Goal: Transaction & Acquisition: Purchase product/service

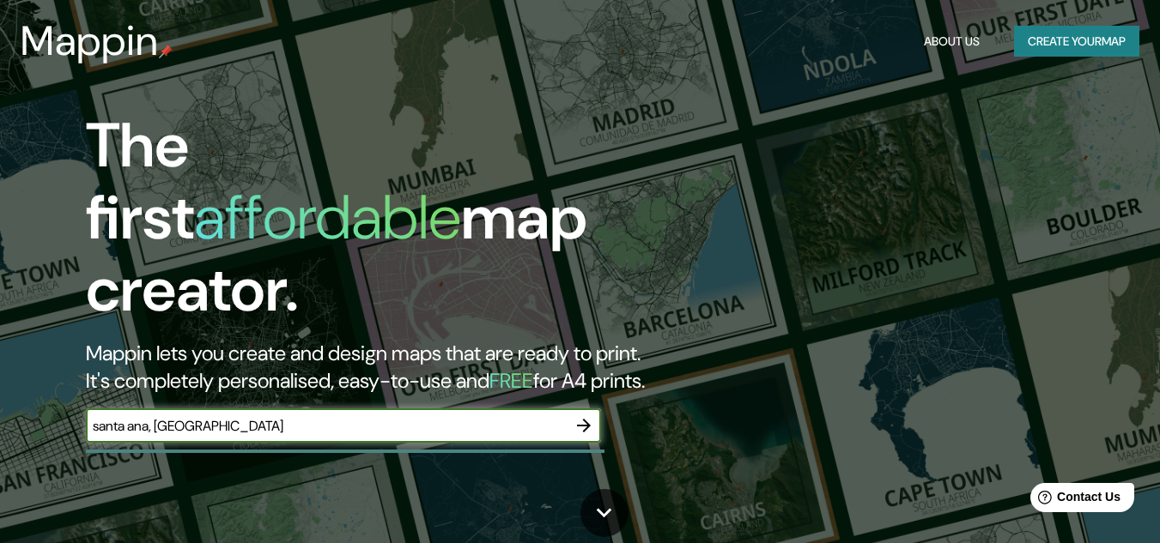
type input "santa ana, [GEOGRAPHIC_DATA]"
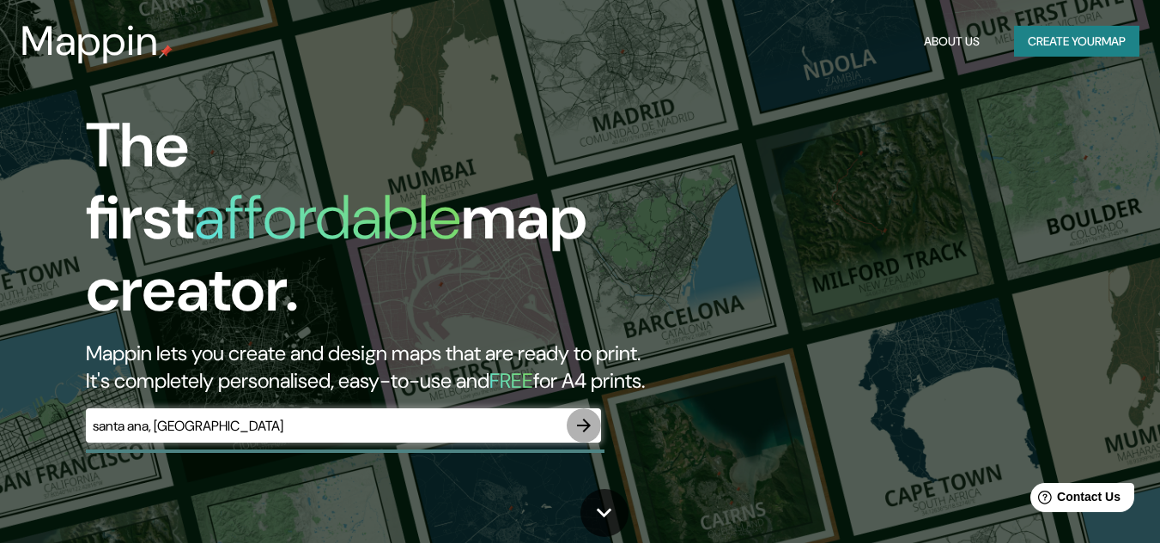
click at [588, 419] on icon "button" at bounding box center [584, 426] width 14 height 14
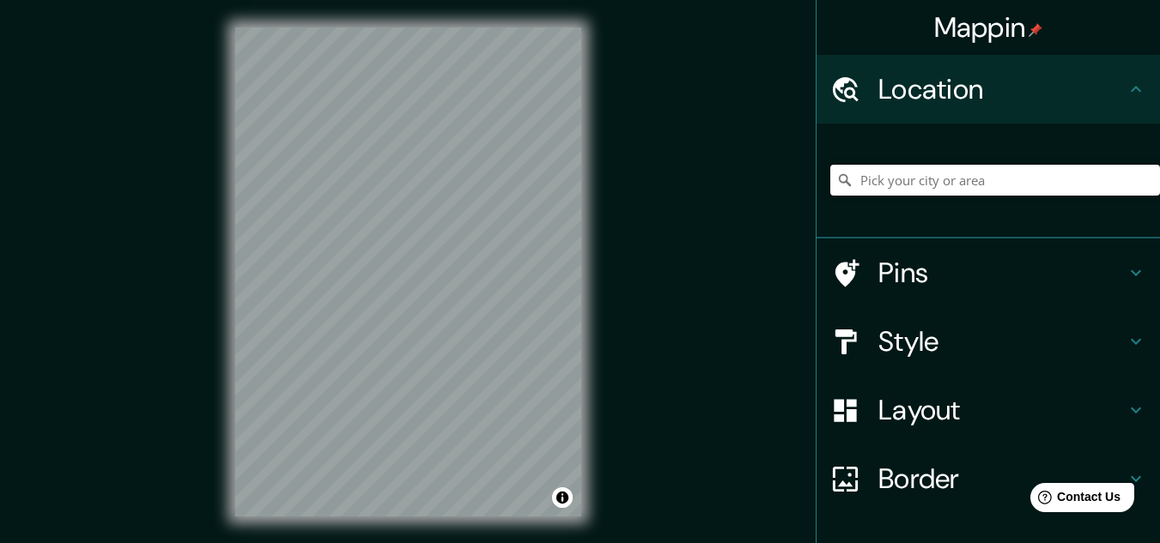
click at [914, 169] on input "Pick your city or area" at bounding box center [995, 180] width 330 height 31
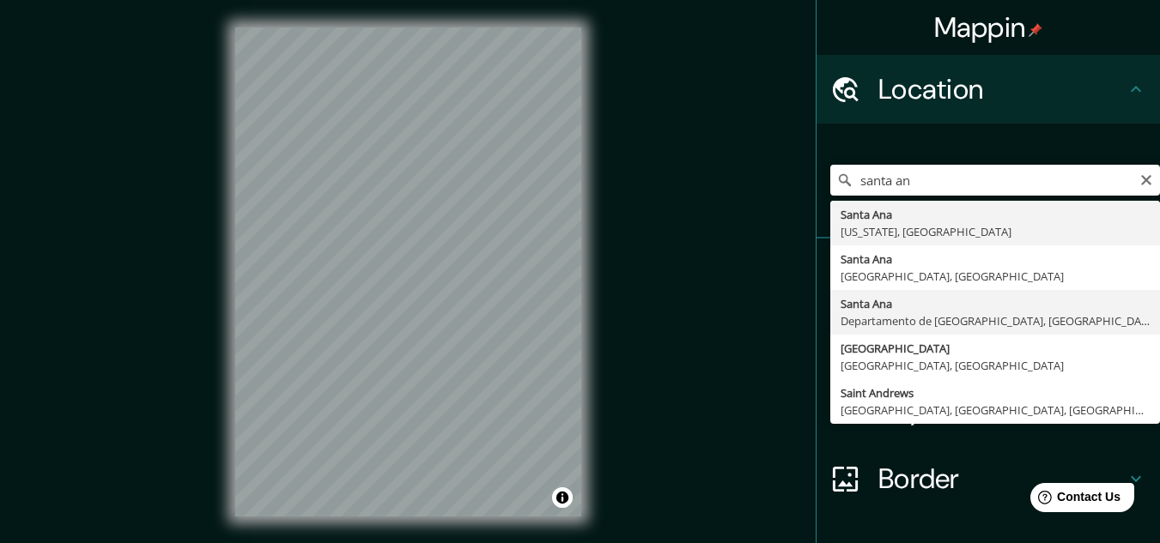
type input "[GEOGRAPHIC_DATA], [GEOGRAPHIC_DATA], [GEOGRAPHIC_DATA]"
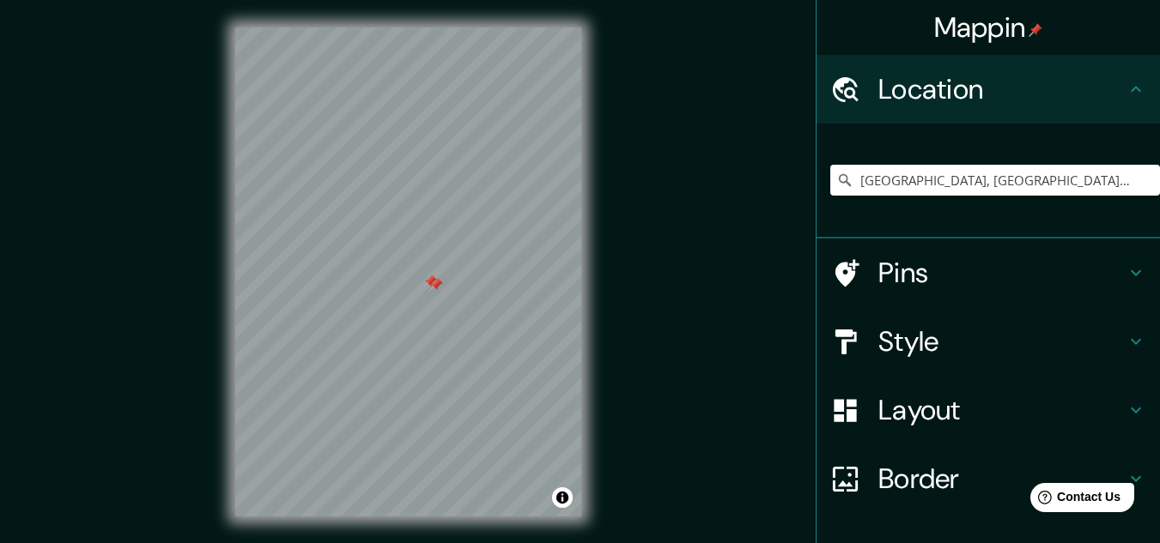
click at [432, 288] on div at bounding box center [436, 285] width 14 height 14
click at [428, 281] on div at bounding box center [430, 282] width 14 height 14
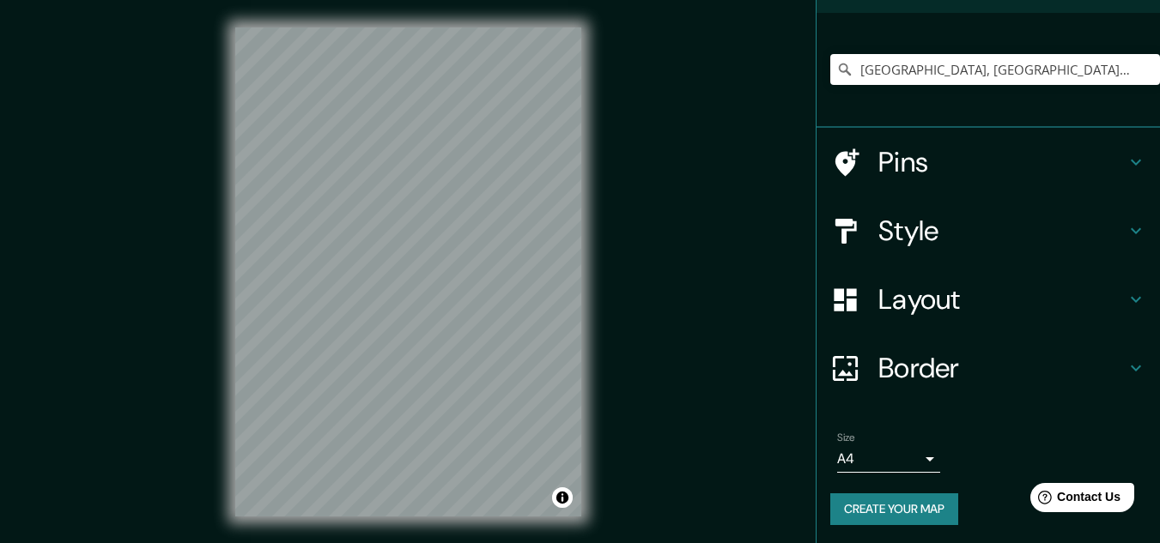
scroll to position [113, 0]
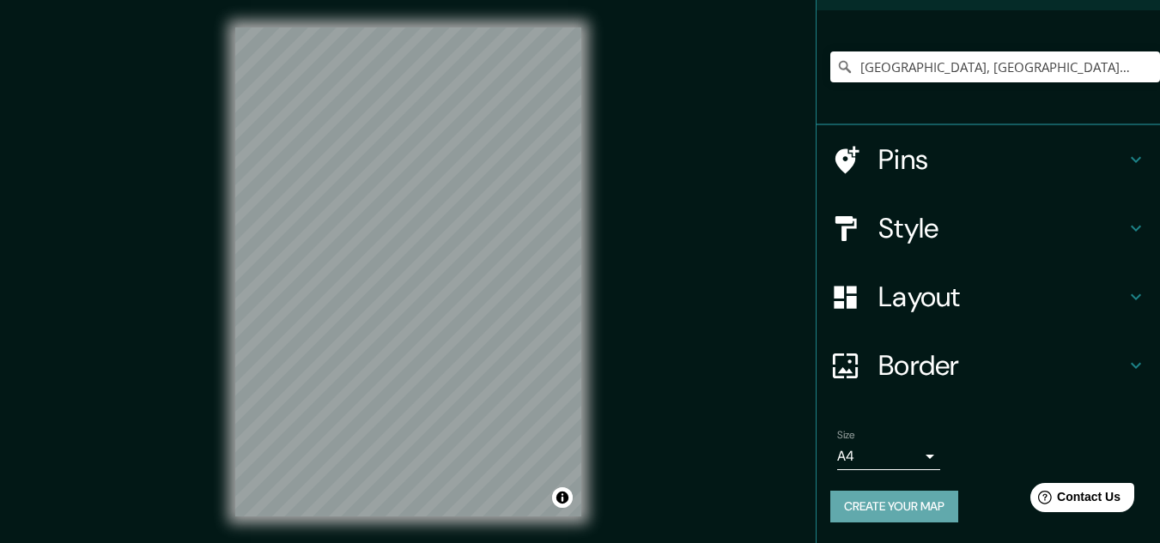
click at [871, 510] on button "Create your map" at bounding box center [894, 507] width 128 height 32
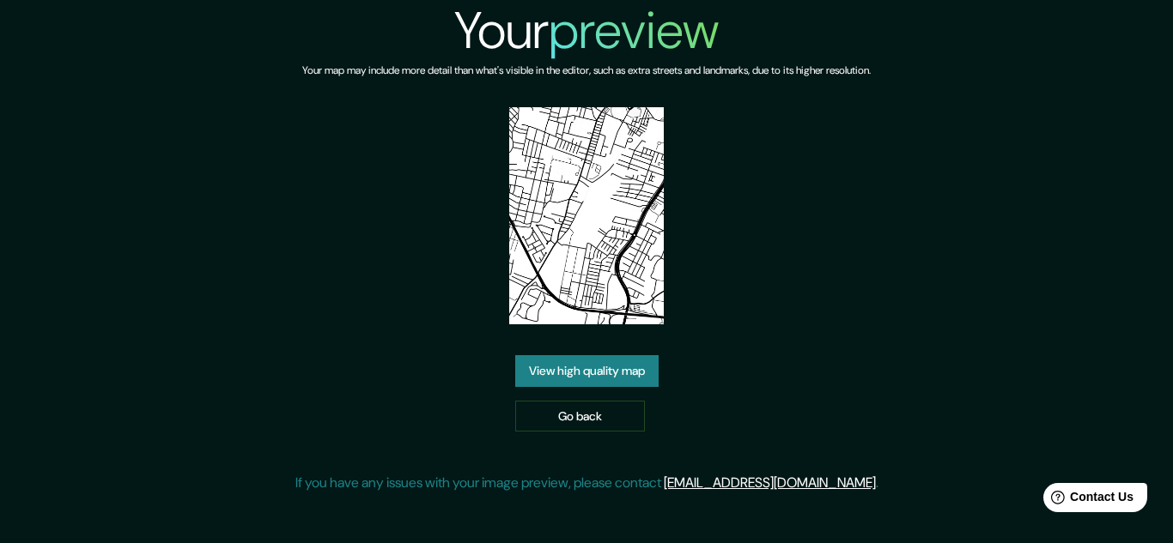
click at [591, 376] on link "View high quality map" at bounding box center [586, 371] width 143 height 32
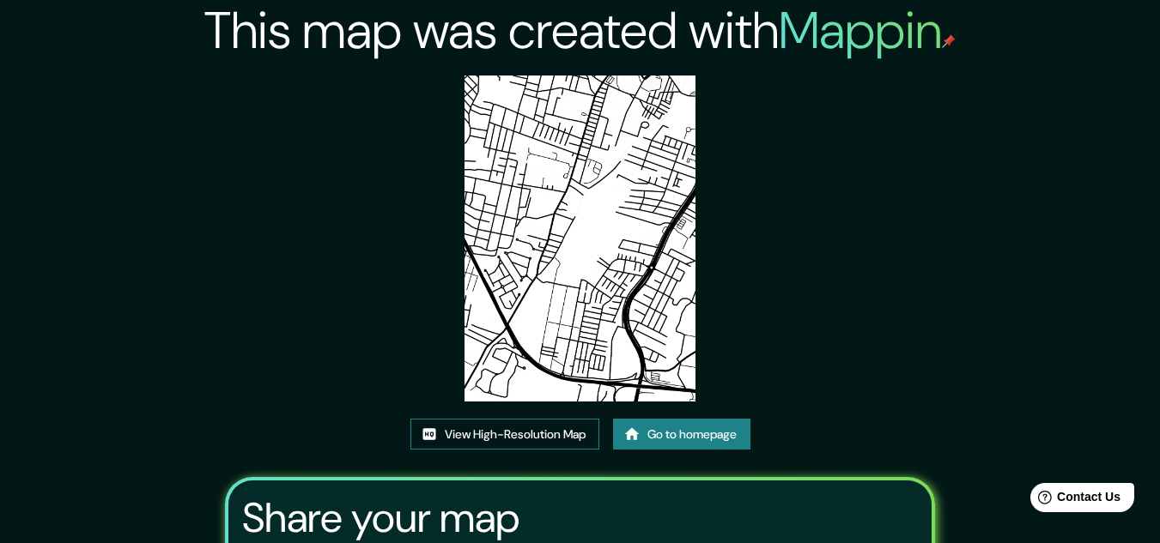
click at [548, 434] on link "View High-Resolution Map" at bounding box center [504, 435] width 189 height 32
